Goal: Check status: Check status

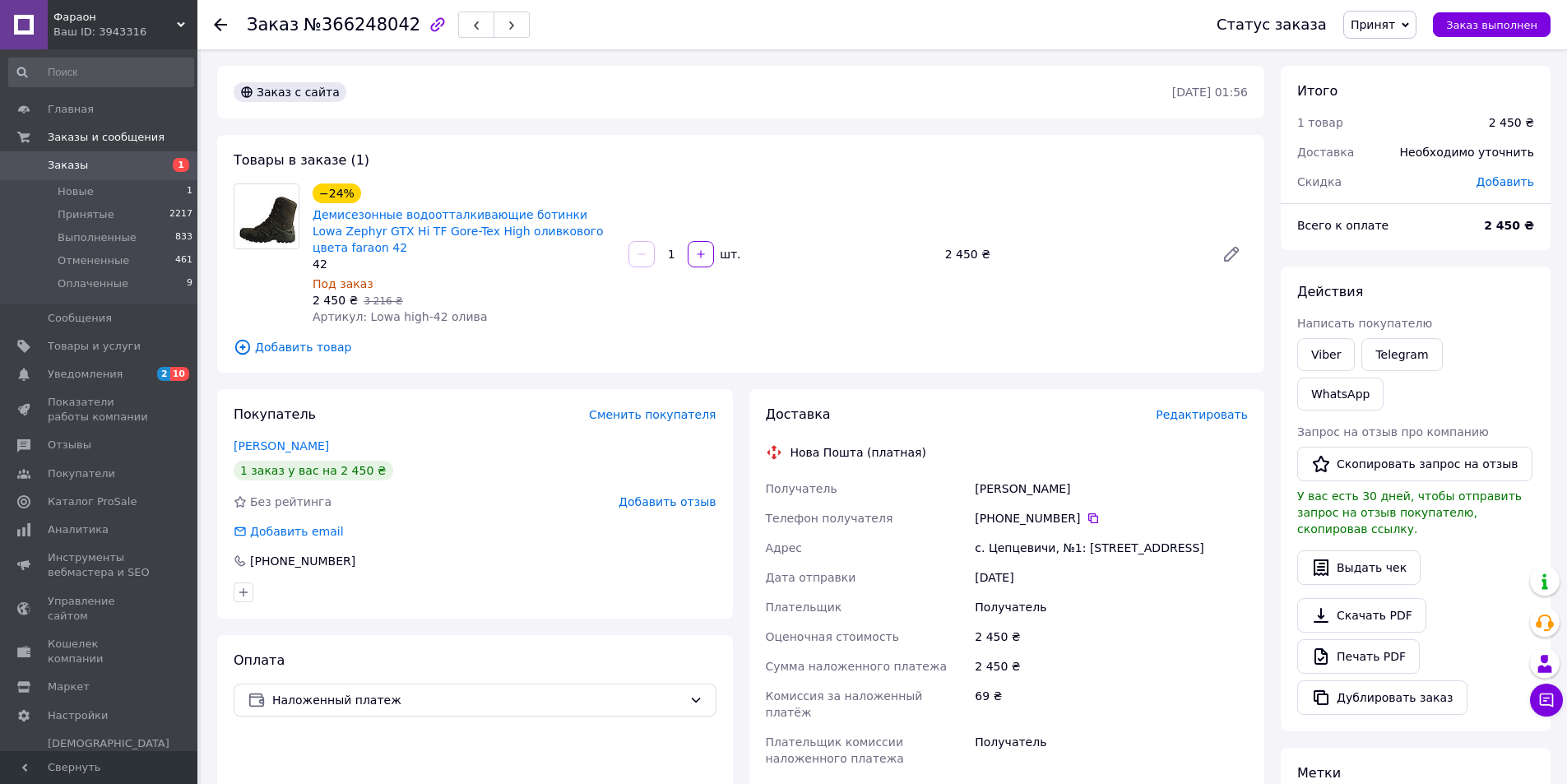
click at [77, 162] on span "Заказы" at bounding box center [68, 166] width 40 height 15
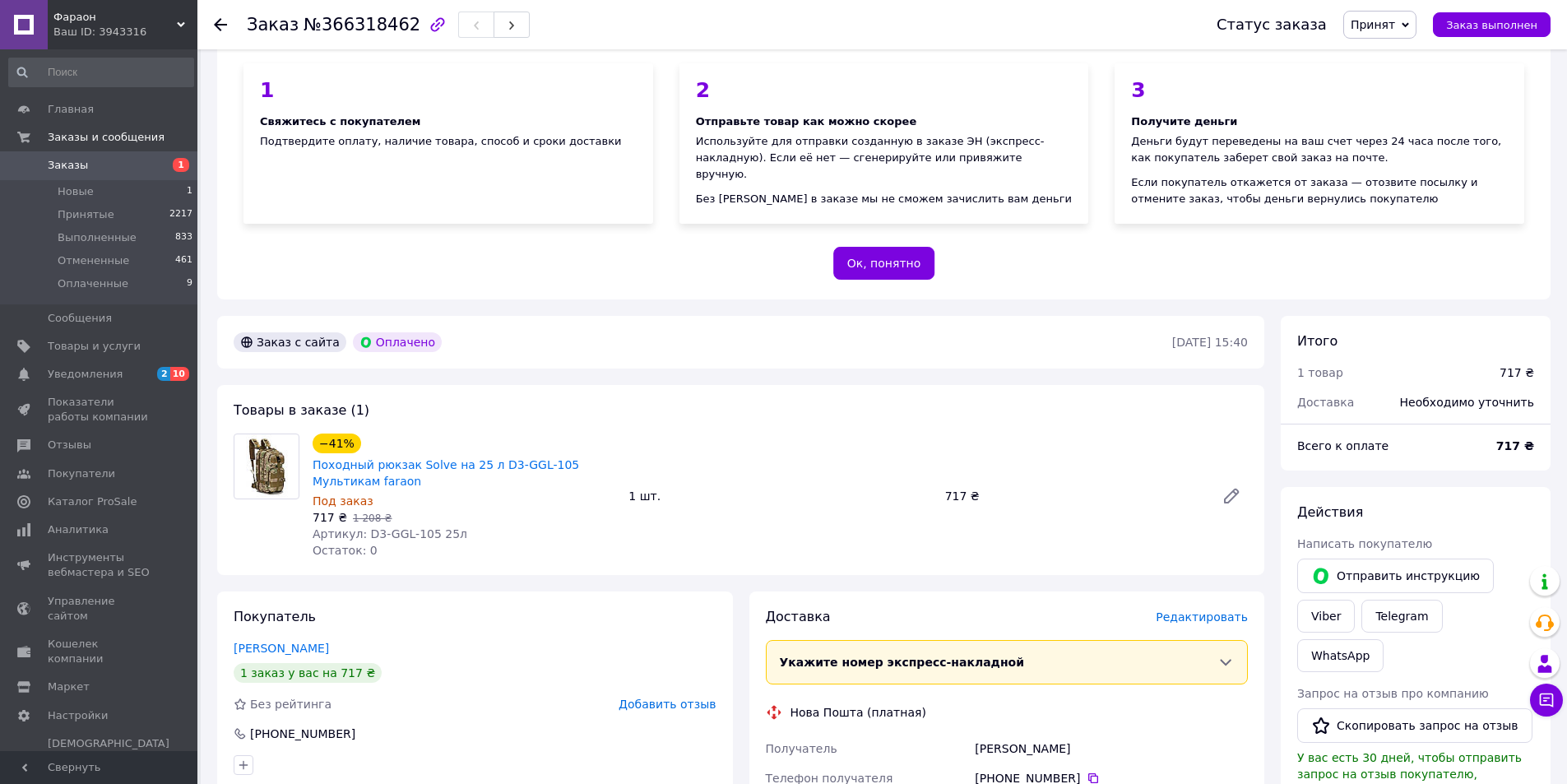
scroll to position [164, 0]
